Goal: Find specific page/section: Find specific page/section

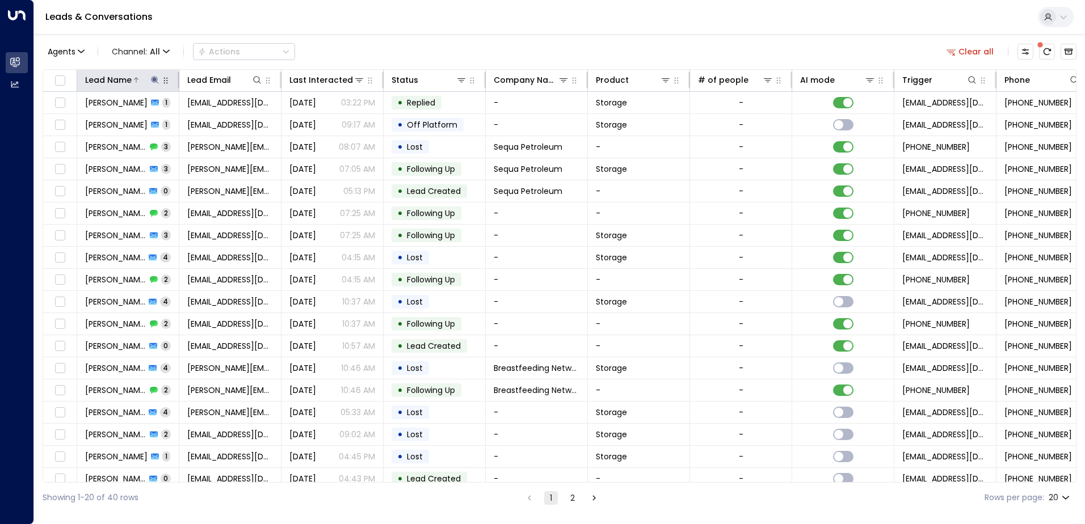
click at [154, 83] on icon at bounding box center [154, 79] width 9 height 9
click at [225, 121] on icon "button" at bounding box center [225, 120] width 7 height 7
click at [253, 79] on icon at bounding box center [257, 79] width 9 height 9
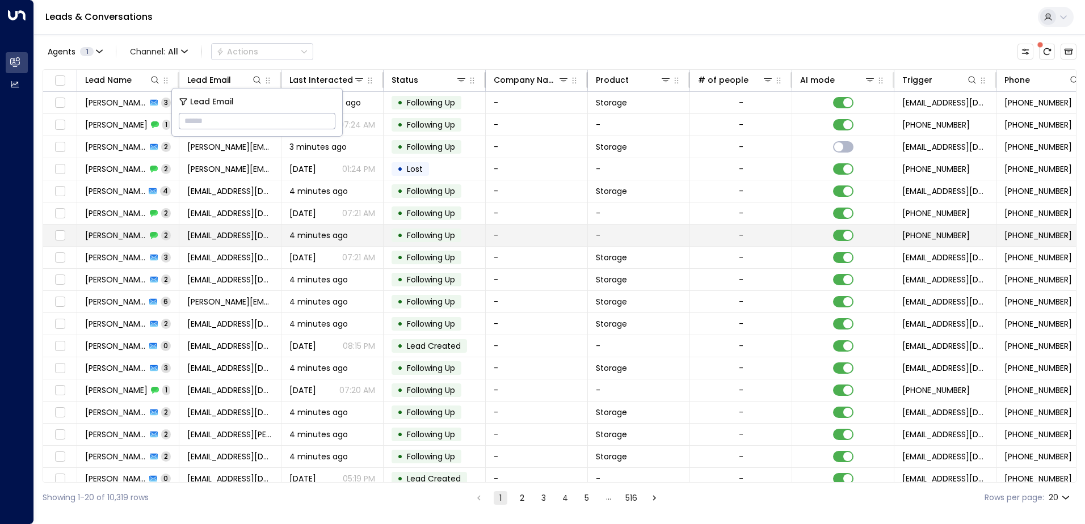
type input "**********"
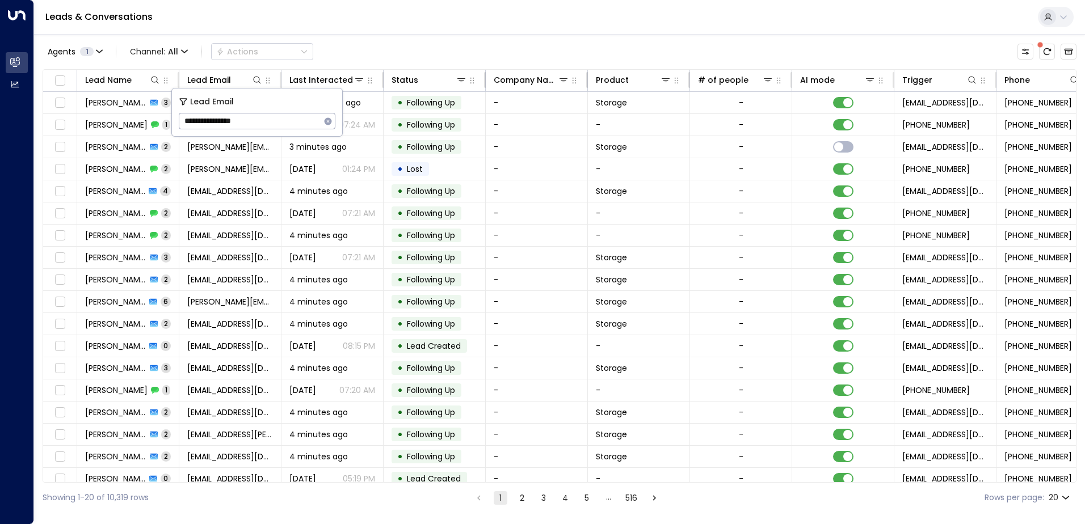
click at [344, 32] on div "Leads & Conversations" at bounding box center [559, 17] width 1051 height 35
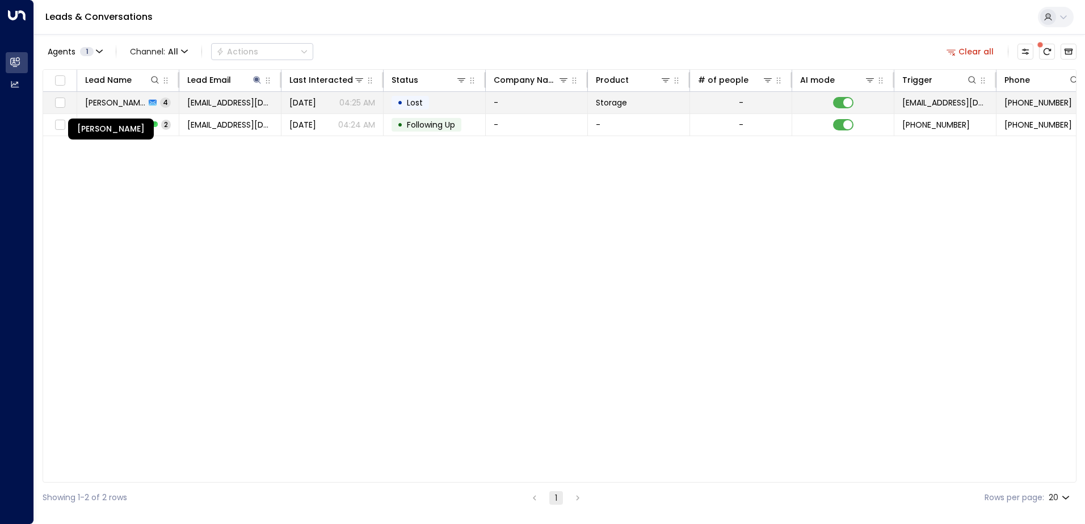
click at [123, 106] on span "[PERSON_NAME]" at bounding box center [115, 102] width 60 height 11
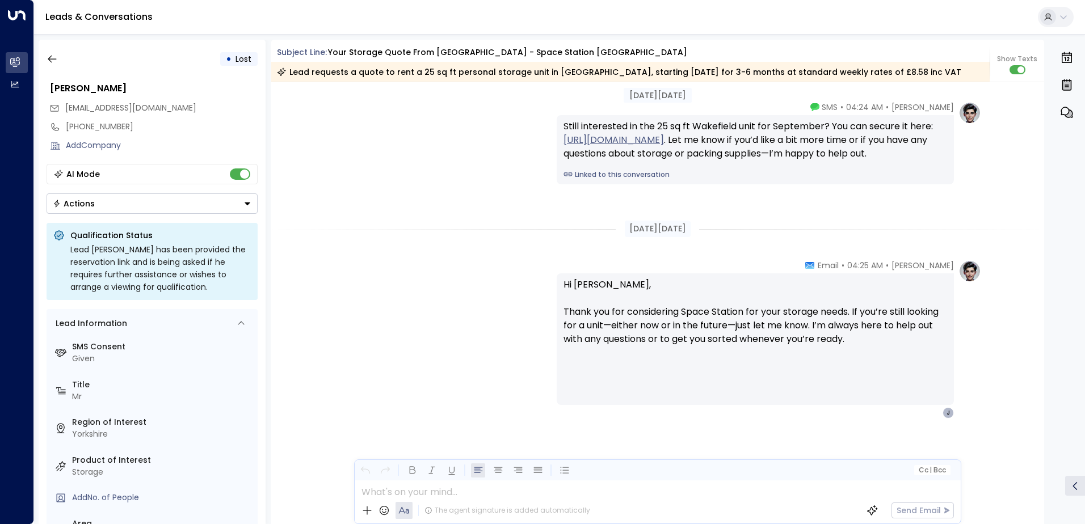
scroll to position [1767, 0]
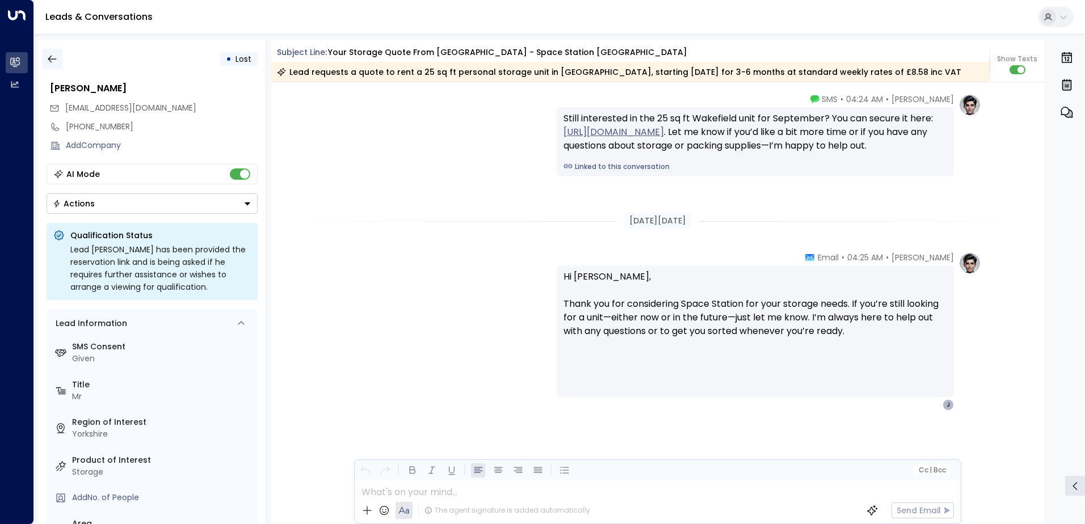
click at [56, 58] on icon "button" at bounding box center [52, 58] width 11 height 11
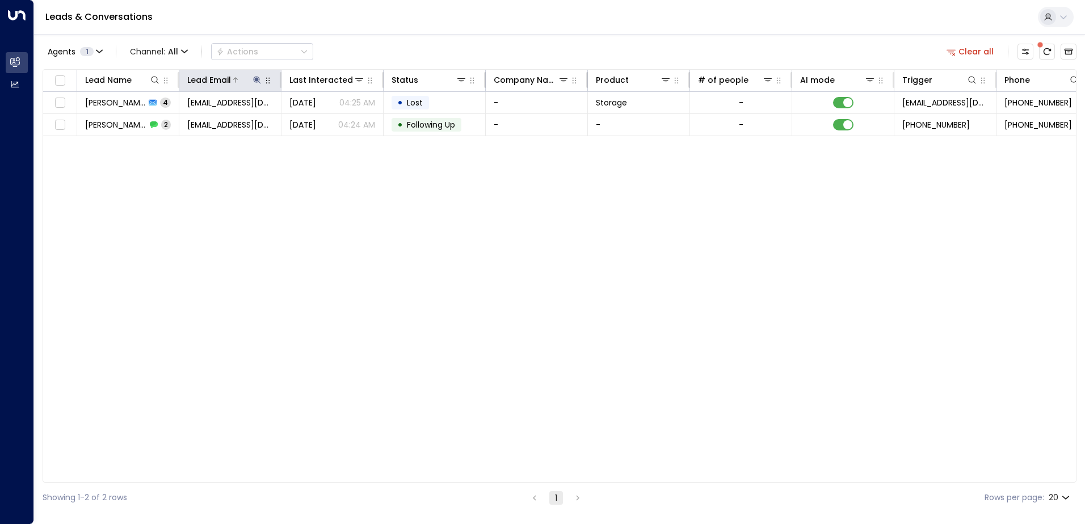
click at [256, 78] on icon at bounding box center [256, 79] width 7 height 7
click at [327, 120] on icon "button" at bounding box center [327, 121] width 9 height 9
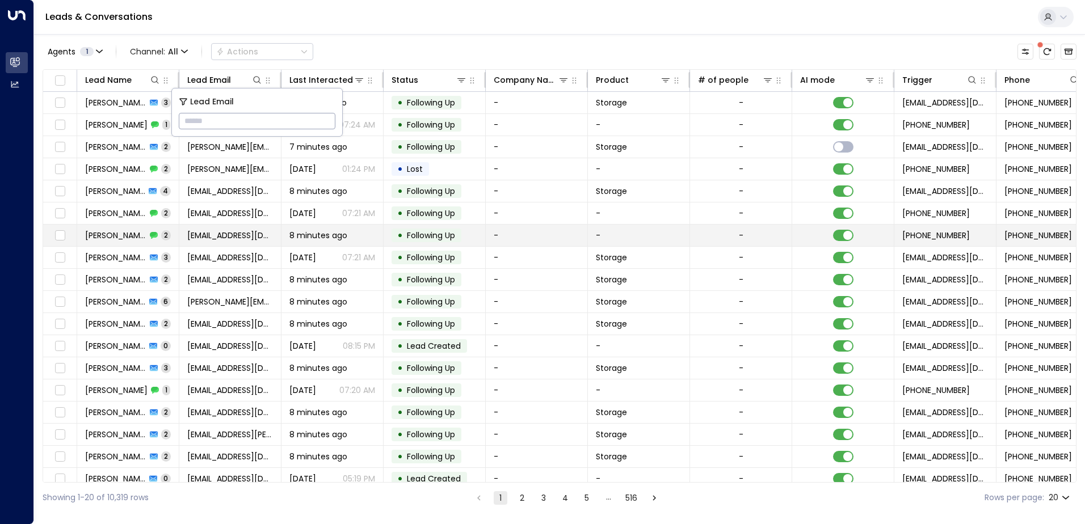
type input "**********"
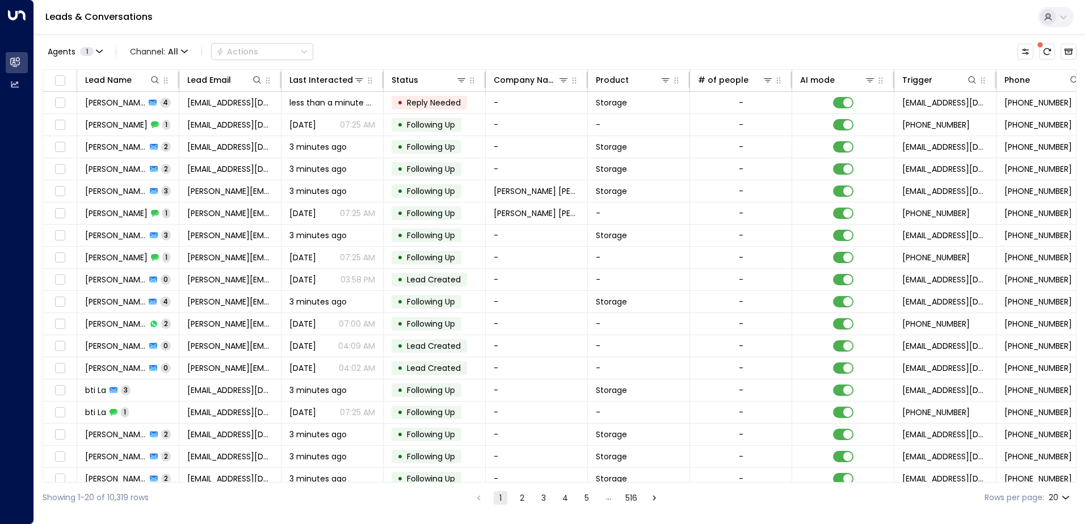
click at [407, 28] on div "Leads & Conversations" at bounding box center [559, 17] width 1051 height 35
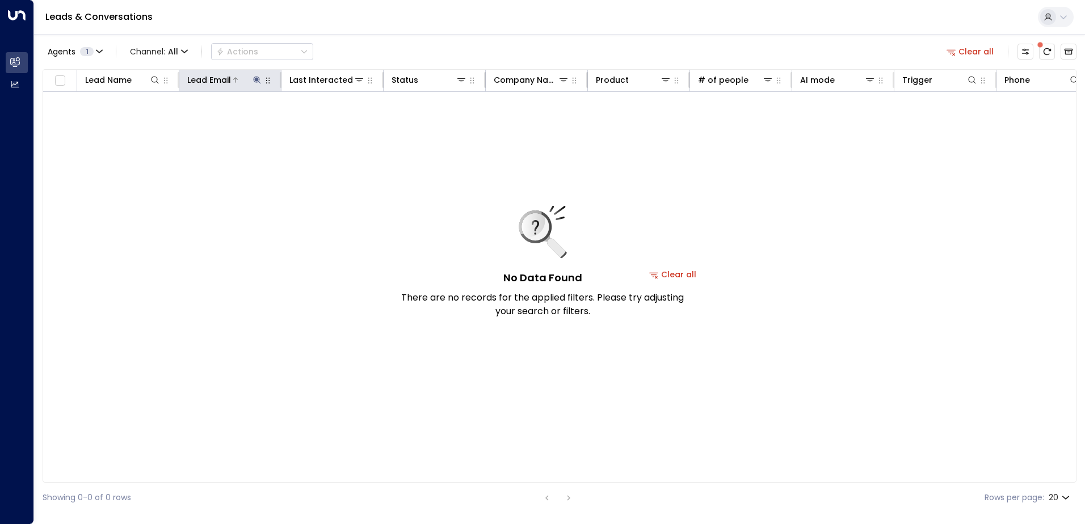
click at [256, 78] on icon at bounding box center [257, 79] width 9 height 9
click at [330, 120] on icon "button" at bounding box center [328, 120] width 7 height 7
click at [157, 82] on icon at bounding box center [154, 79] width 9 height 9
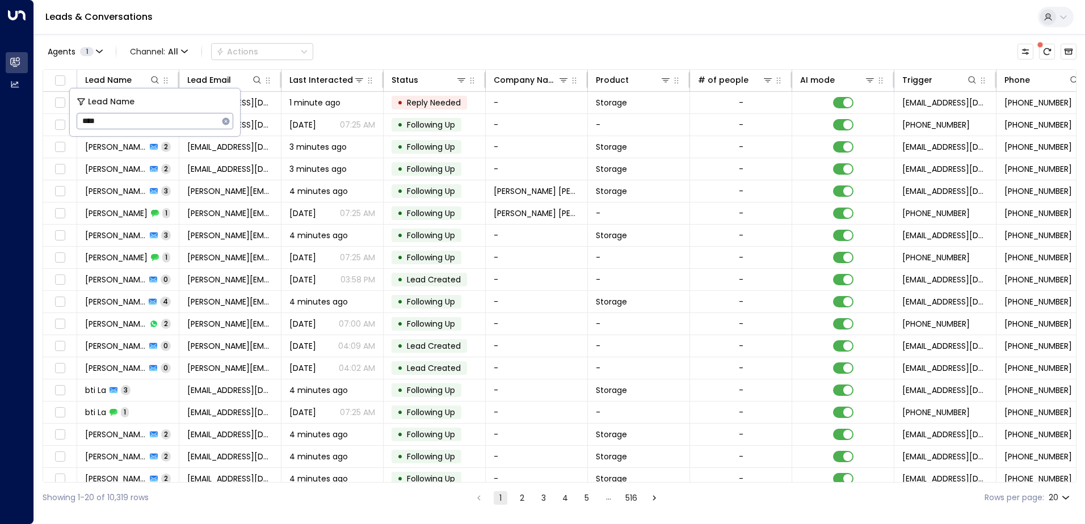
type input "****"
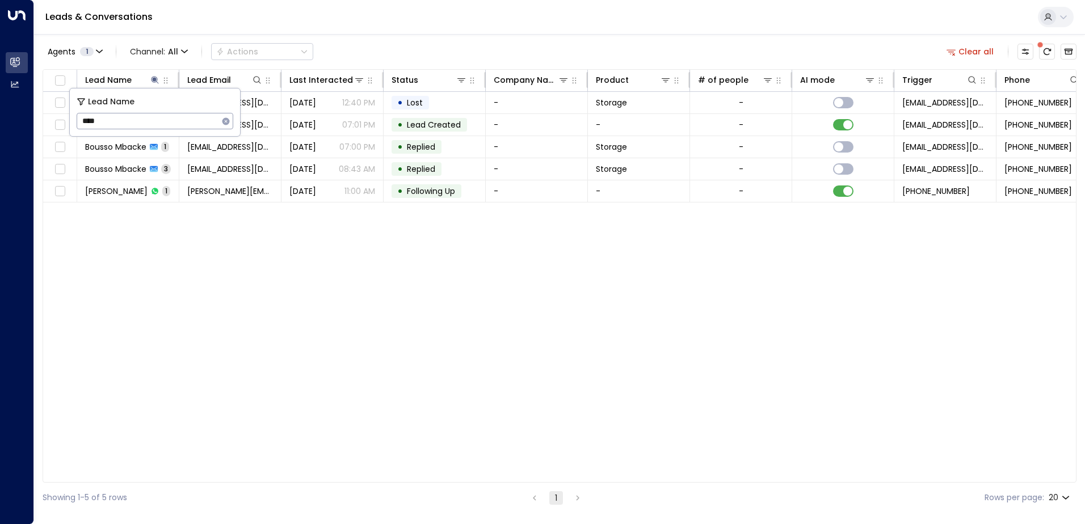
click at [300, 289] on div "Lead Name Lead Email Last Interacted Status Company Name Product # of people AI…" at bounding box center [560, 276] width 1034 height 414
click at [157, 79] on icon at bounding box center [154, 79] width 9 height 9
click at [224, 122] on icon "button" at bounding box center [225, 120] width 7 height 7
click at [256, 80] on icon at bounding box center [257, 79] width 9 height 9
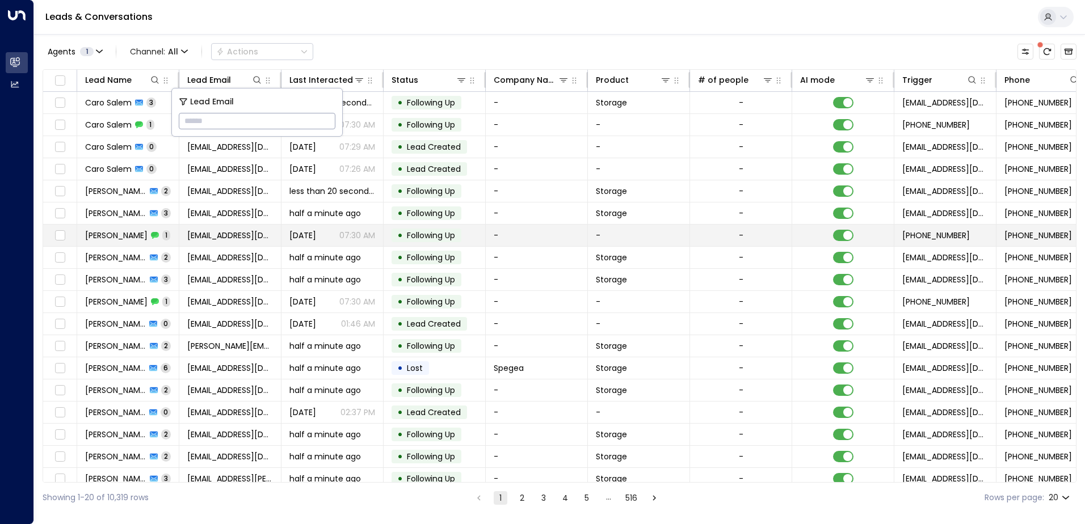
type input "**********"
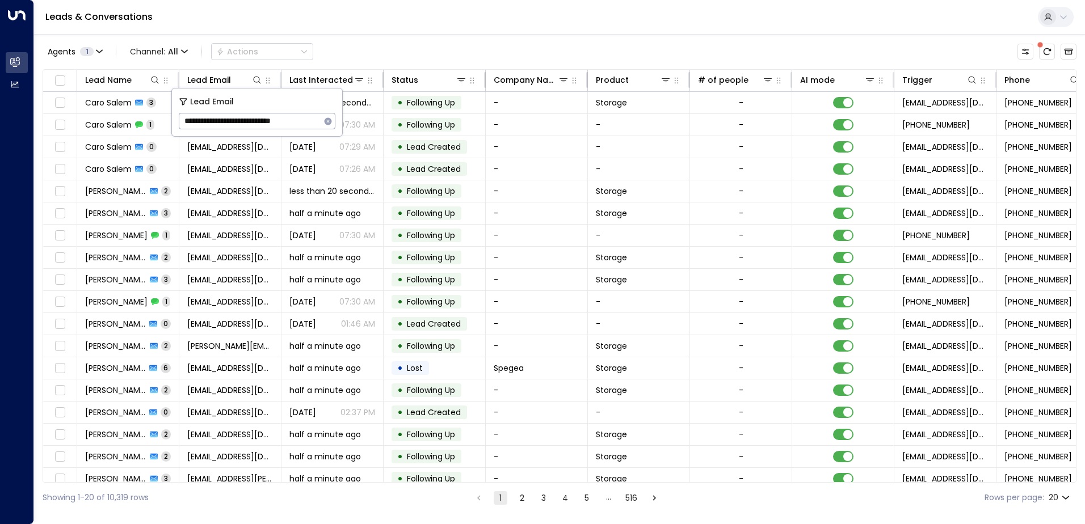
click at [372, 26] on div "Leads & Conversations" at bounding box center [559, 17] width 1051 height 35
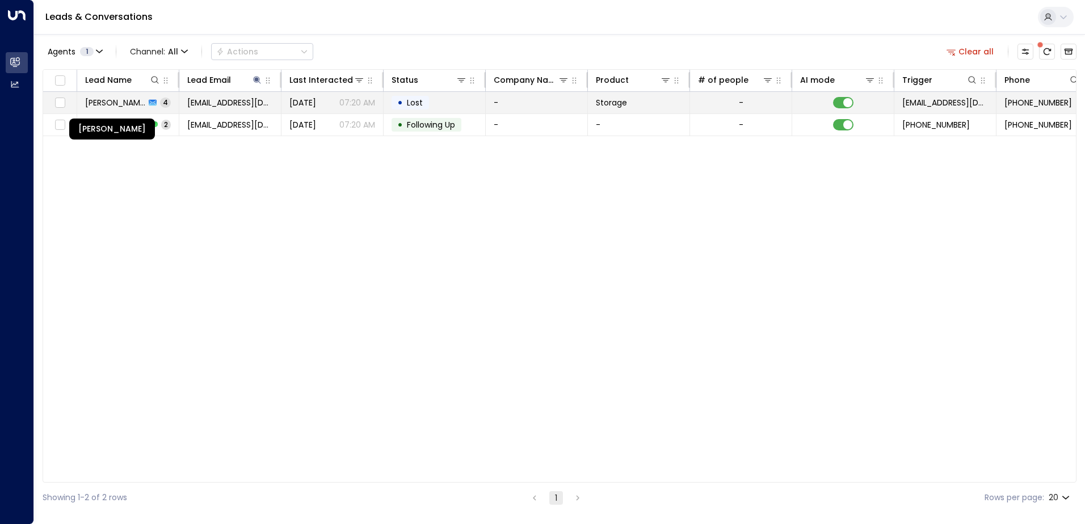
click at [137, 107] on span "[PERSON_NAME]" at bounding box center [115, 102] width 60 height 11
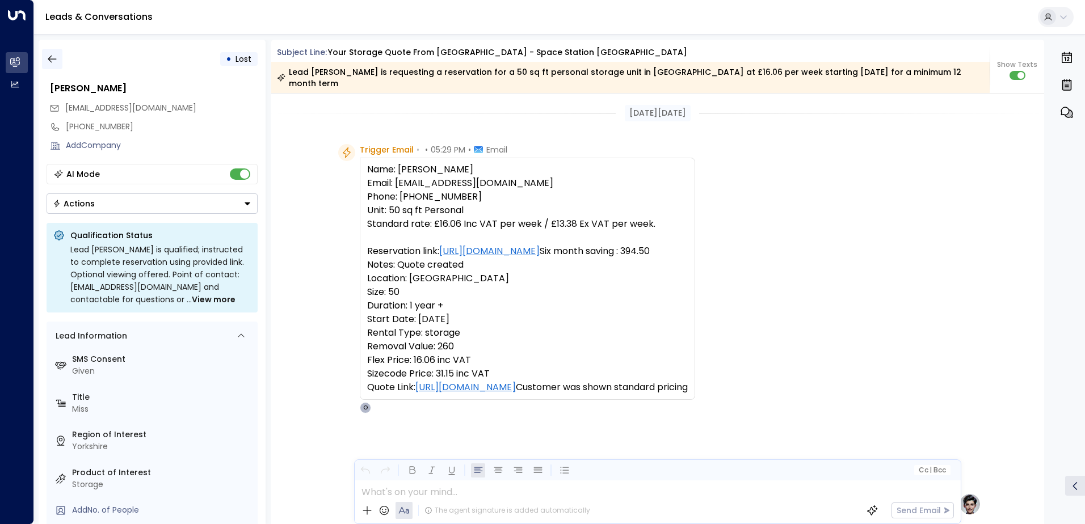
click at [56, 61] on icon "button" at bounding box center [52, 58] width 11 height 11
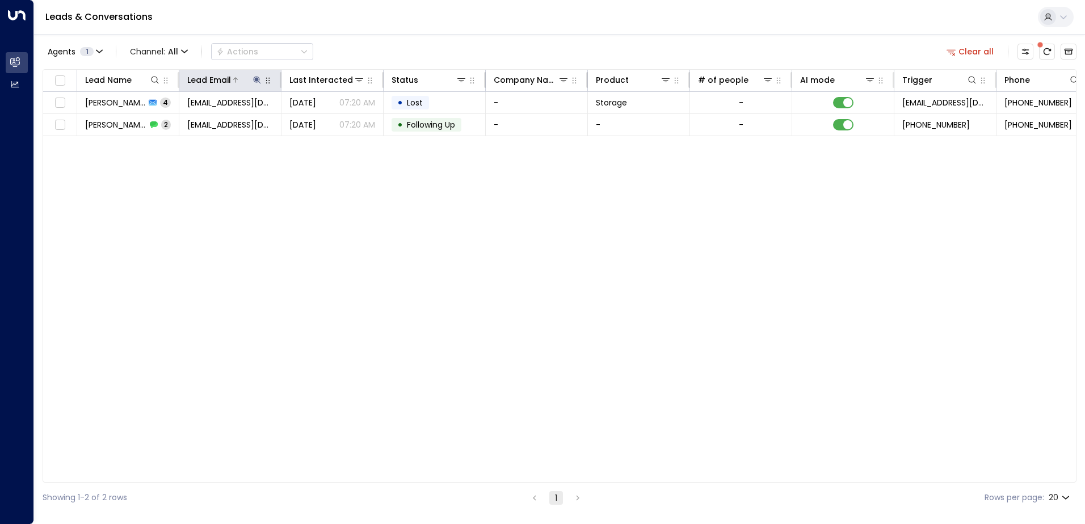
click at [257, 80] on icon at bounding box center [256, 79] width 7 height 7
click at [327, 121] on icon "button" at bounding box center [327, 121] width 9 height 9
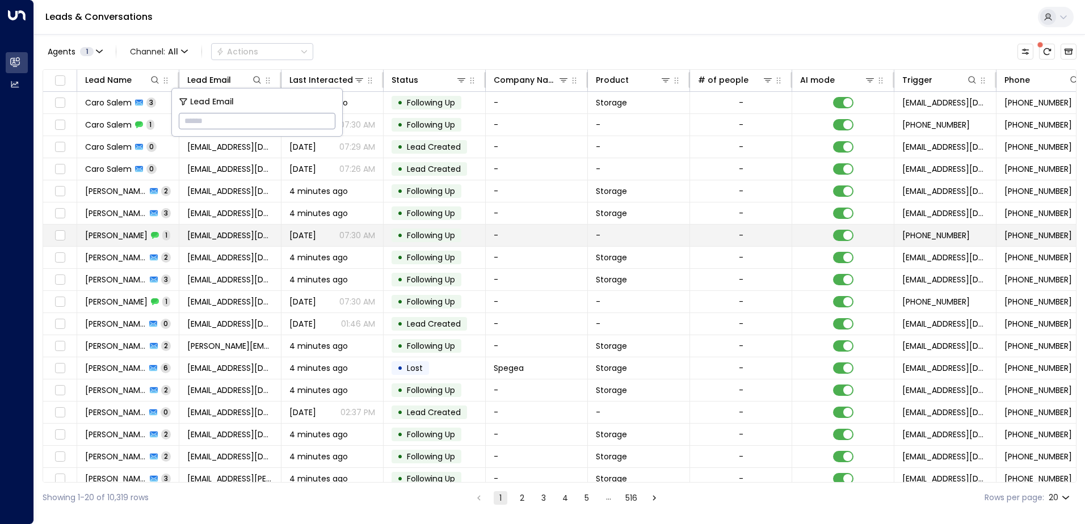
type input "**********"
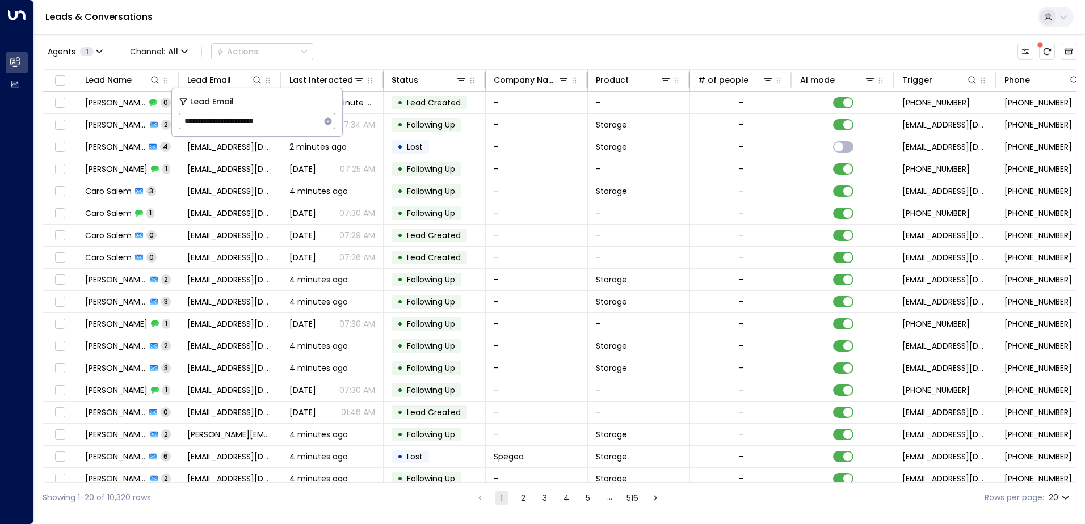
click at [363, 30] on div "Leads & Conversations" at bounding box center [559, 17] width 1051 height 35
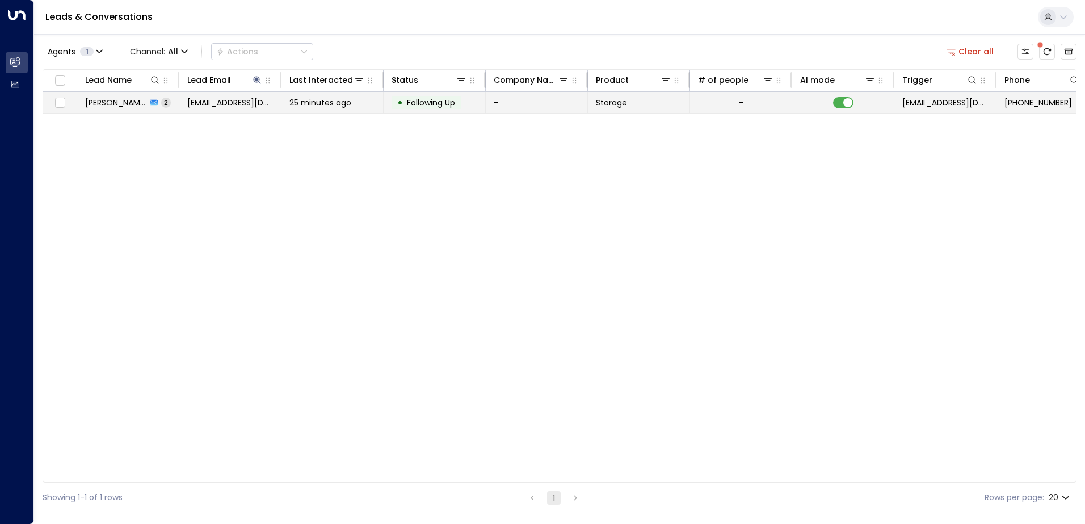
click at [108, 103] on span "[PERSON_NAME]" at bounding box center [115, 102] width 61 height 11
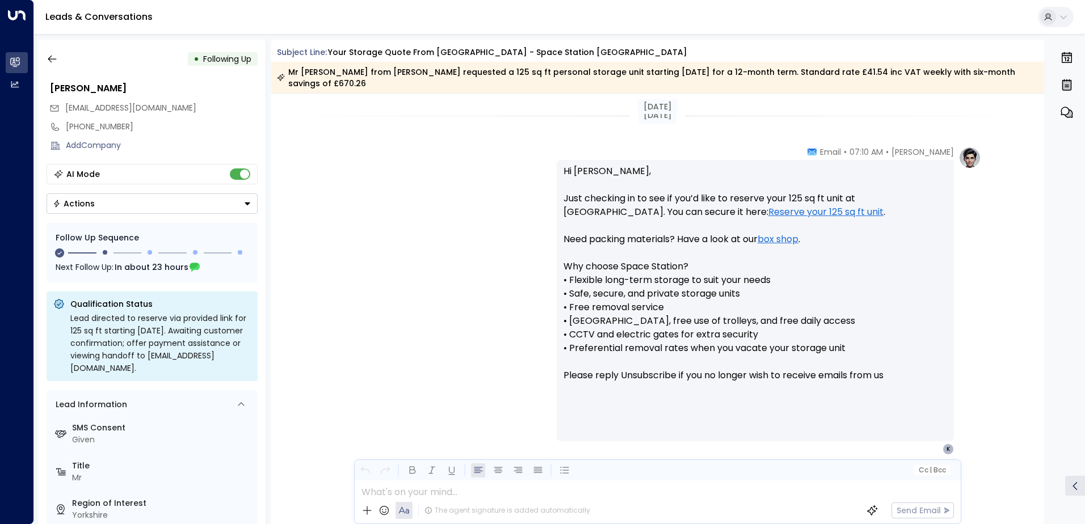
scroll to position [941, 0]
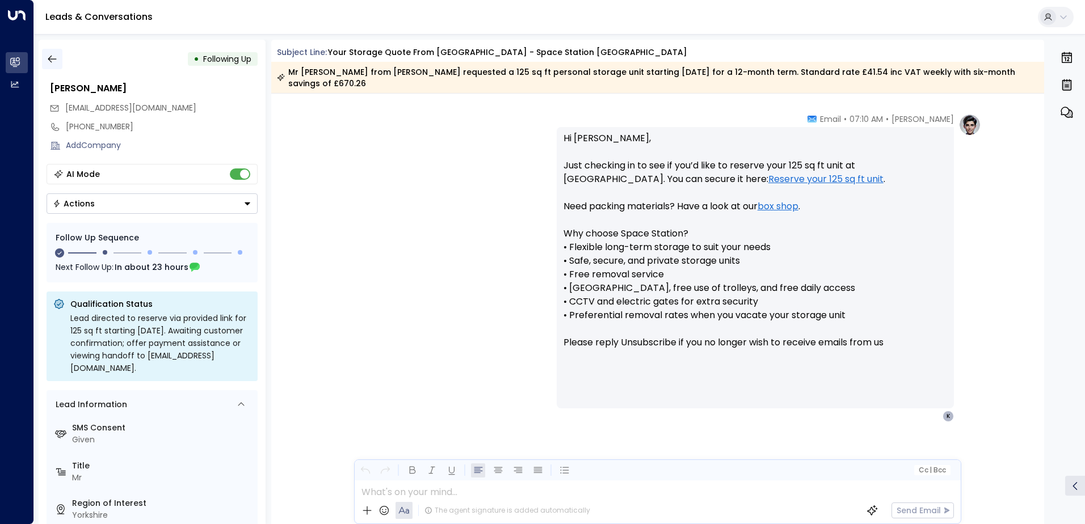
click at [57, 59] on icon "button" at bounding box center [52, 58] width 11 height 11
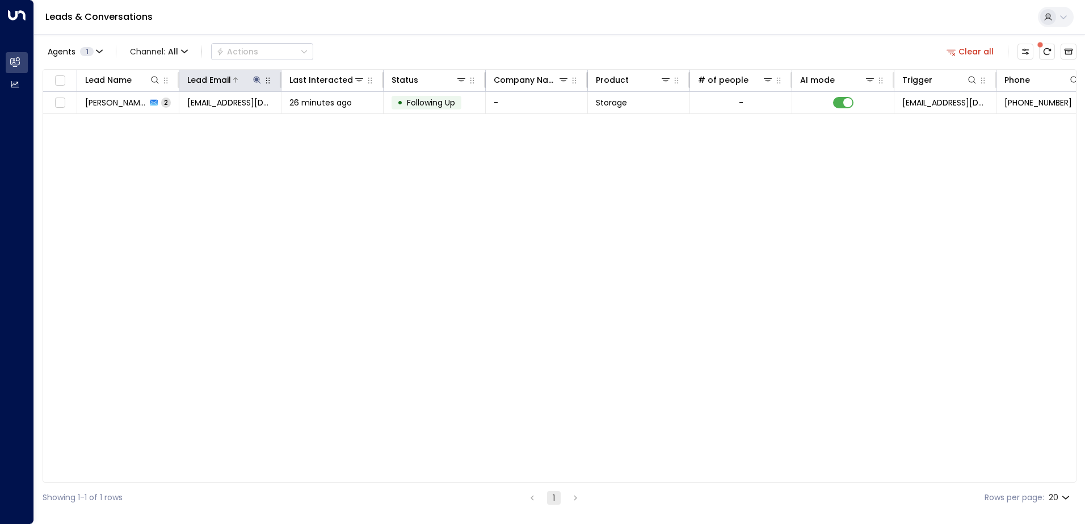
click at [256, 79] on icon at bounding box center [256, 79] width 7 height 7
click at [330, 119] on icon "button" at bounding box center [328, 120] width 7 height 7
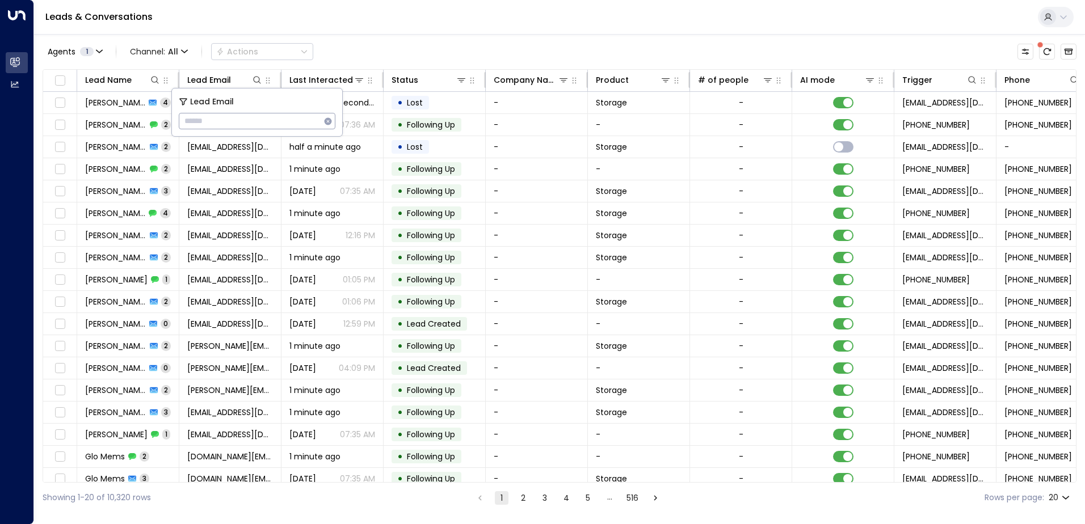
type input "**********"
click at [363, 26] on div "Leads & Conversations" at bounding box center [559, 17] width 1051 height 35
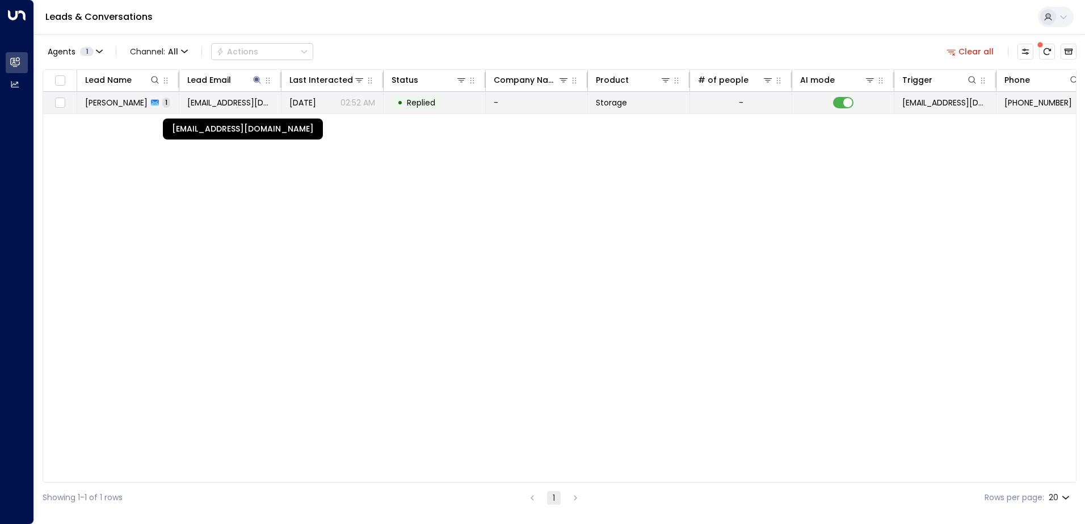
click at [220, 101] on span "[EMAIL_ADDRESS][DOMAIN_NAME]" at bounding box center [230, 102] width 86 height 11
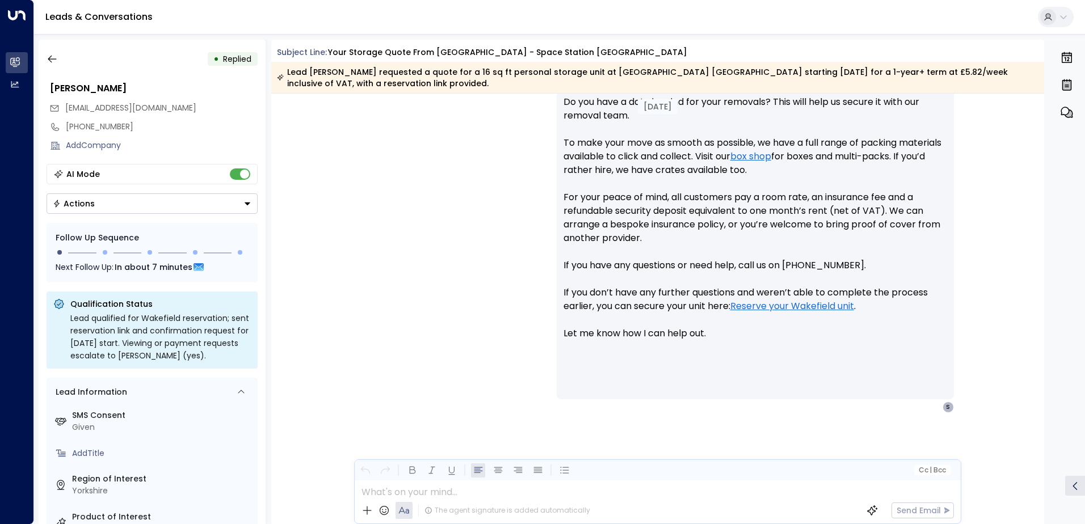
scroll to position [541, 0]
click at [54, 59] on icon "button" at bounding box center [52, 59] width 9 height 7
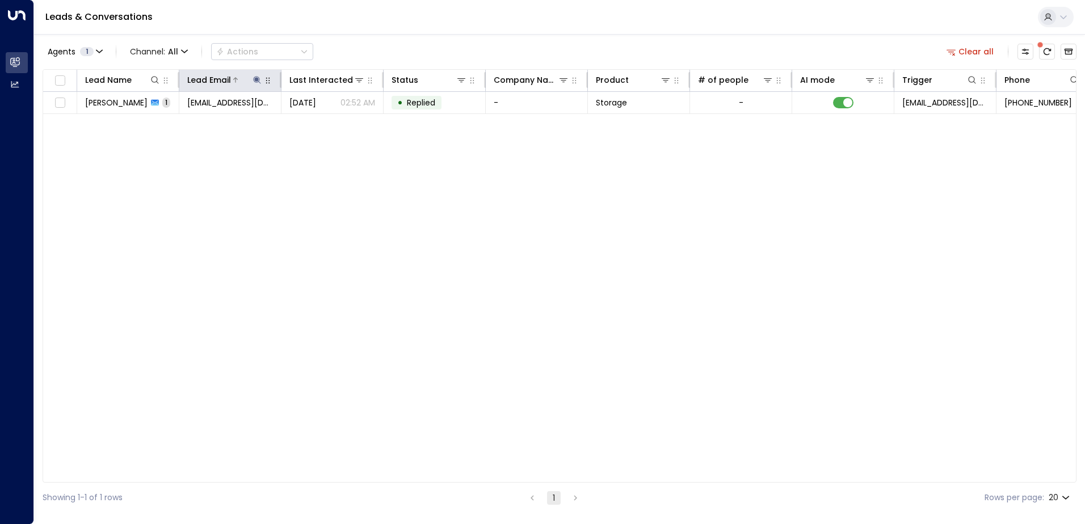
click at [257, 79] on icon at bounding box center [256, 79] width 7 height 7
click at [327, 120] on icon "button" at bounding box center [327, 121] width 9 height 9
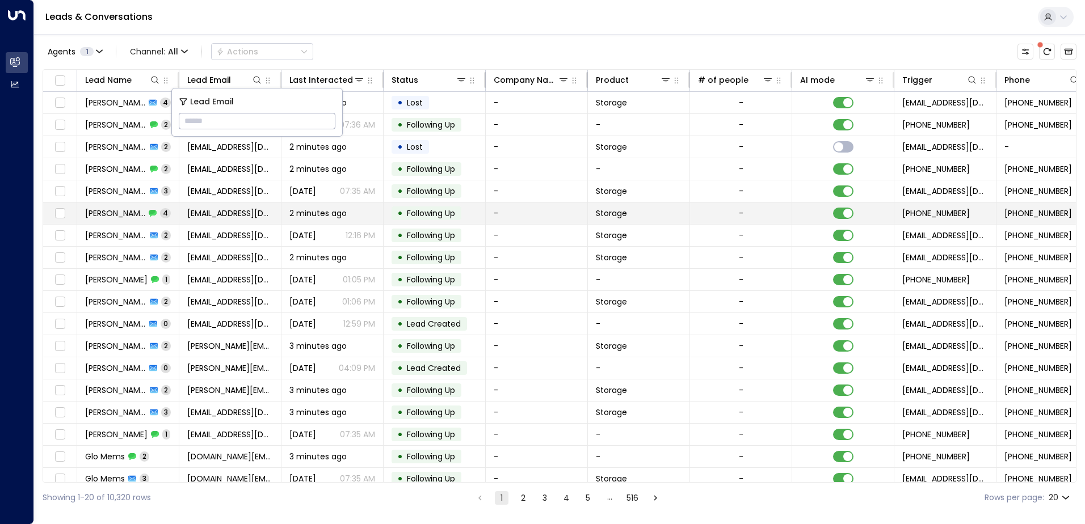
type input "**********"
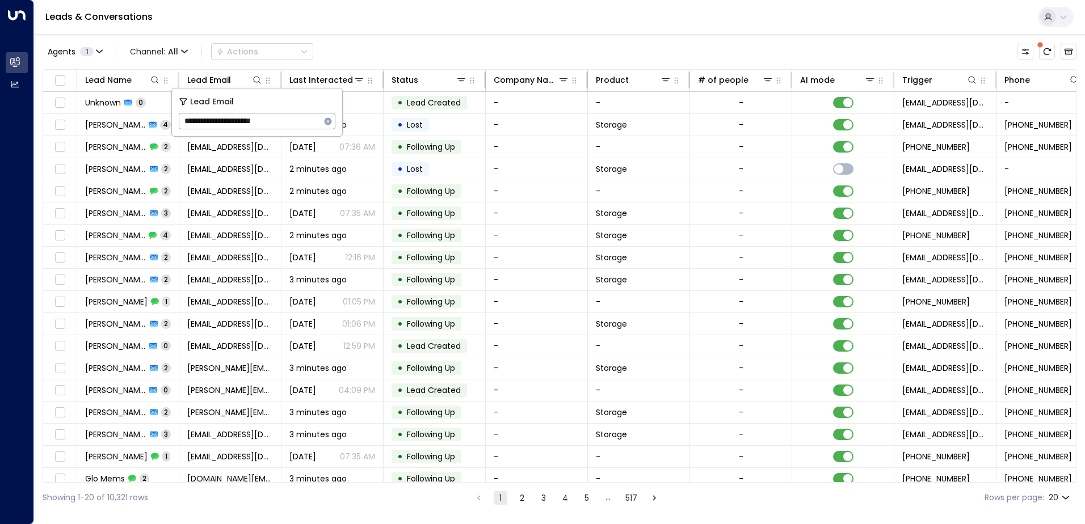
click at [382, 30] on div "Leads & Conversations" at bounding box center [559, 17] width 1051 height 35
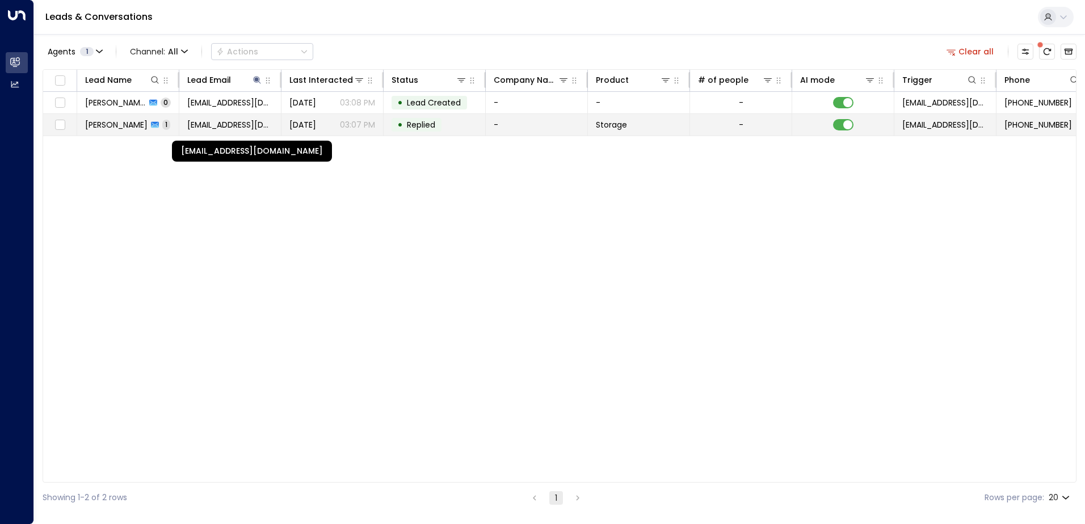
click at [188, 125] on span "[EMAIL_ADDRESS][DOMAIN_NAME]" at bounding box center [230, 124] width 86 height 11
